Goal: Contribute content

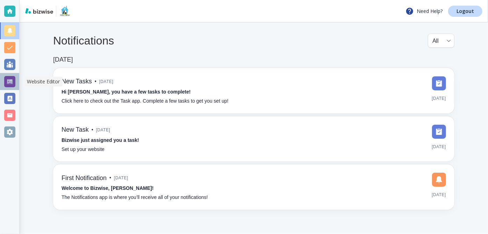
click at [10, 78] on div at bounding box center [9, 81] width 11 height 11
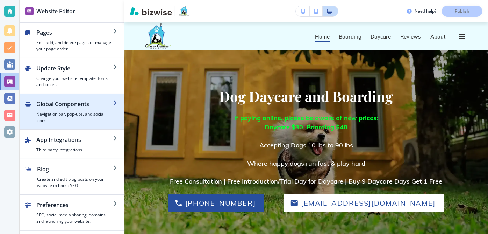
click at [113, 100] on icon "button" at bounding box center [116, 103] width 6 height 6
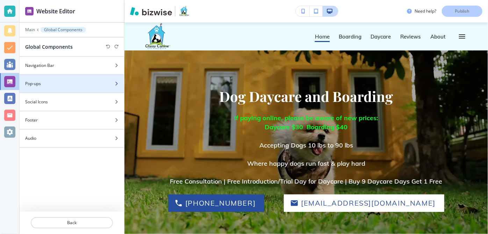
click at [119, 83] on div at bounding box center [119, 84] width 10 height 4
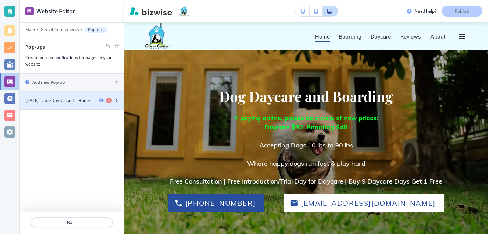
click at [121, 99] on div at bounding box center [111, 101] width 25 height 6
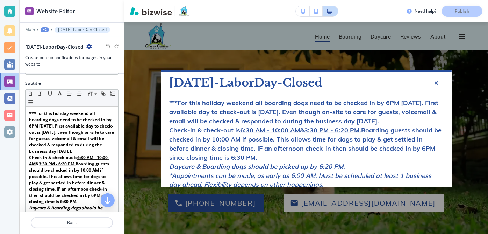
scroll to position [75, 0]
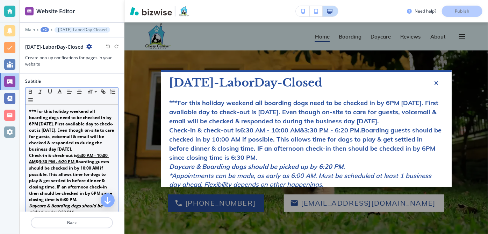
click at [68, 152] on p "***For this holiday weekend all boarding dogs need to be checked in by 6PM [DAT…" at bounding box center [72, 130] width 86 height 44
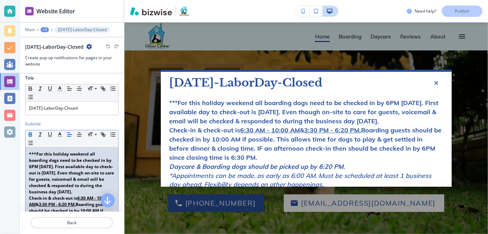
scroll to position [31, 0]
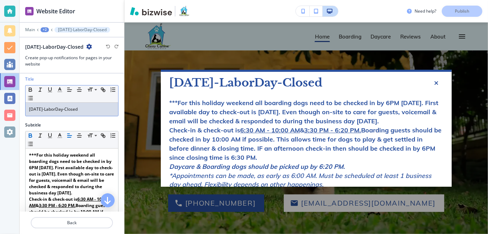
click at [87, 108] on p "[DATE]-LaborDay-Closed" at bounding box center [72, 109] width 86 height 6
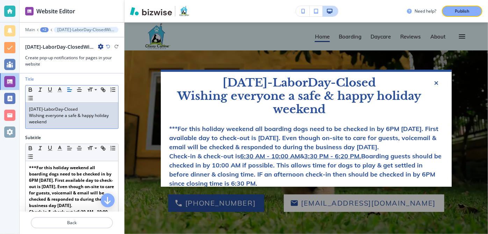
click at [95, 114] on p "Wishing everyone a safe & happy holiday weekend" at bounding box center [72, 118] width 86 height 13
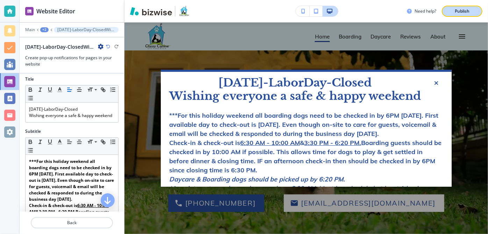
click at [461, 11] on p "Publish" at bounding box center [462, 11] width 15 height 6
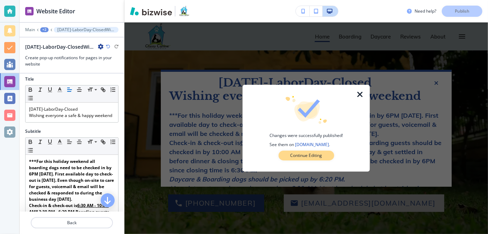
click at [305, 154] on p "Continue Editing" at bounding box center [307, 155] width 32 height 6
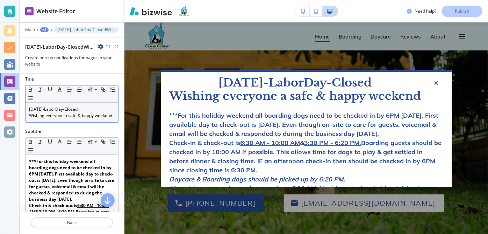
click at [65, 106] on p "[DATE]-LaborDay-Closed" at bounding box center [72, 109] width 86 height 6
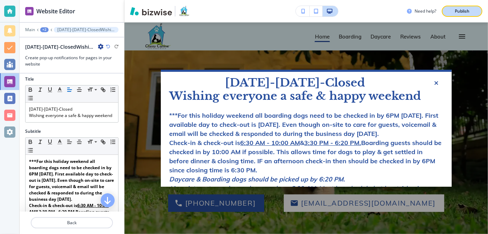
click at [459, 13] on p "Publish" at bounding box center [462, 11] width 15 height 6
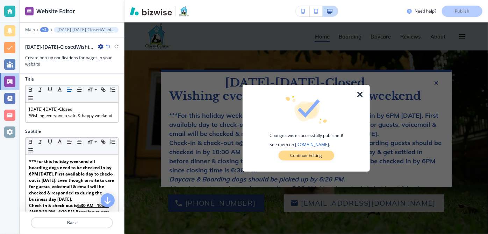
click at [309, 158] on button "Continue Editing" at bounding box center [307, 155] width 56 height 10
